Goal: Navigation & Orientation: Find specific page/section

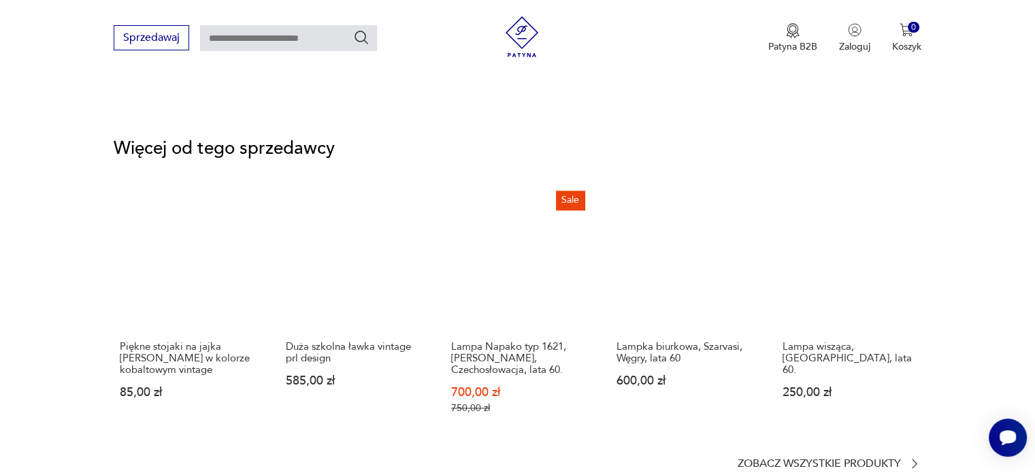
scroll to position [1702, 0]
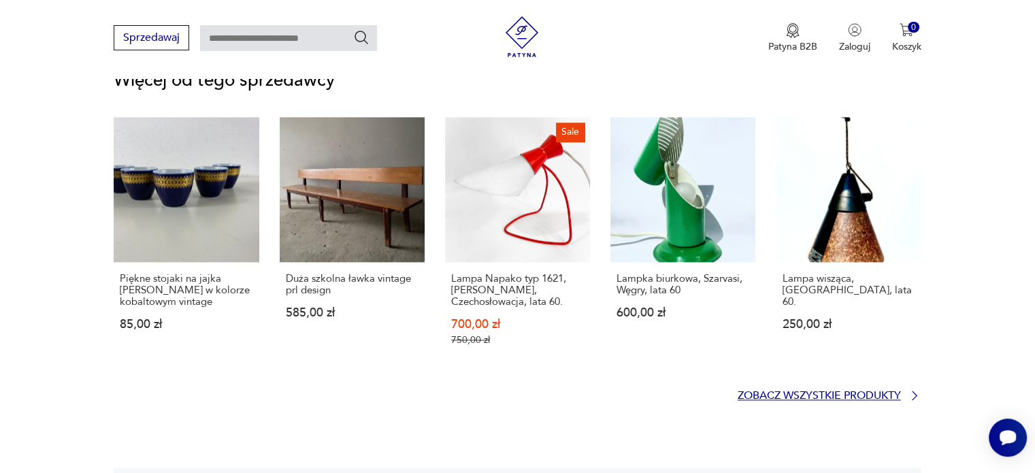
click at [753, 391] on p "Zobacz wszystkie produkty" at bounding box center [819, 395] width 163 height 9
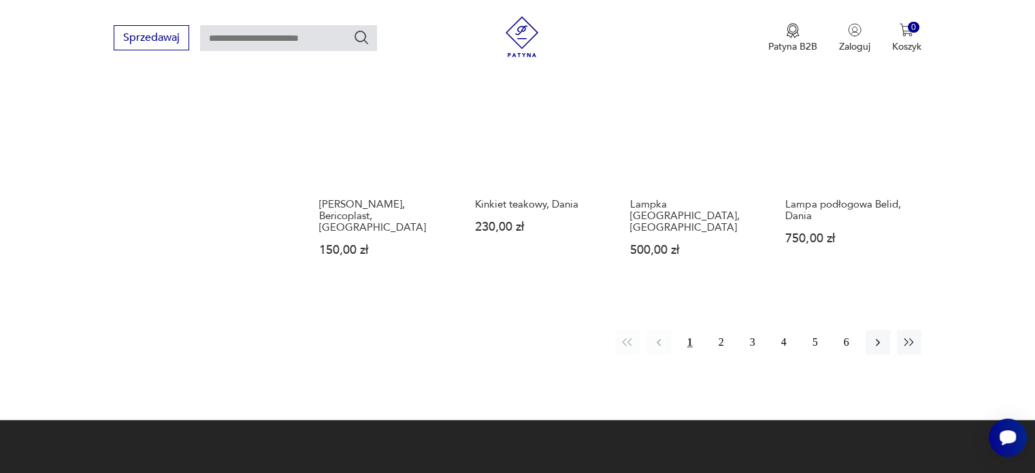
scroll to position [1301, 0]
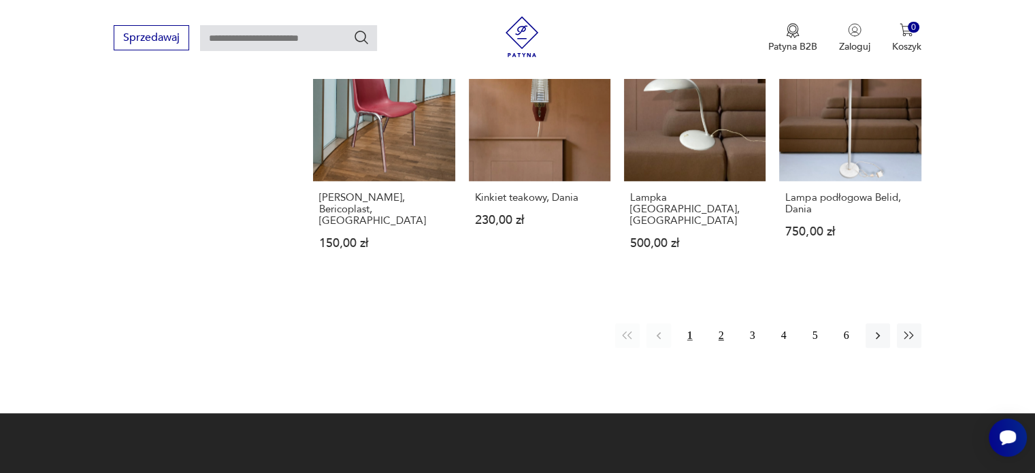
click at [715, 323] on button "2" at bounding box center [721, 335] width 25 height 25
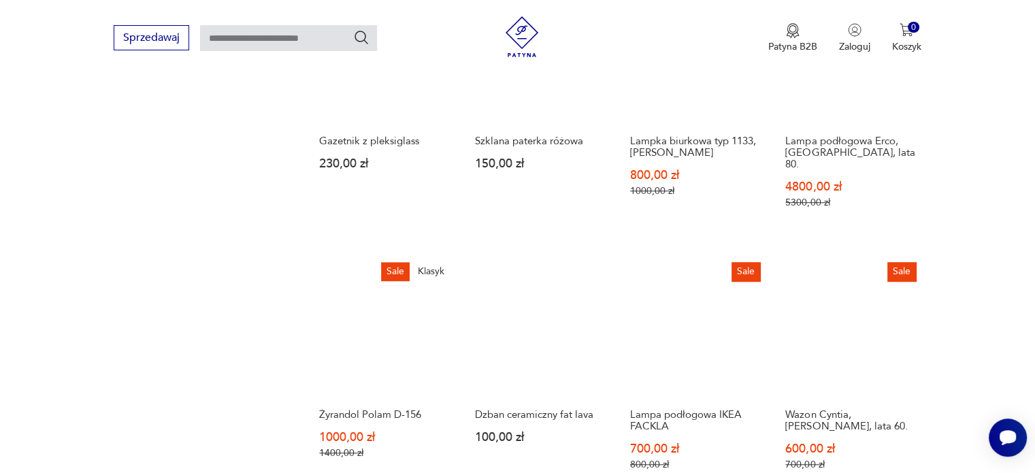
scroll to position [1233, 0]
